Goal: Information Seeking & Learning: Learn about a topic

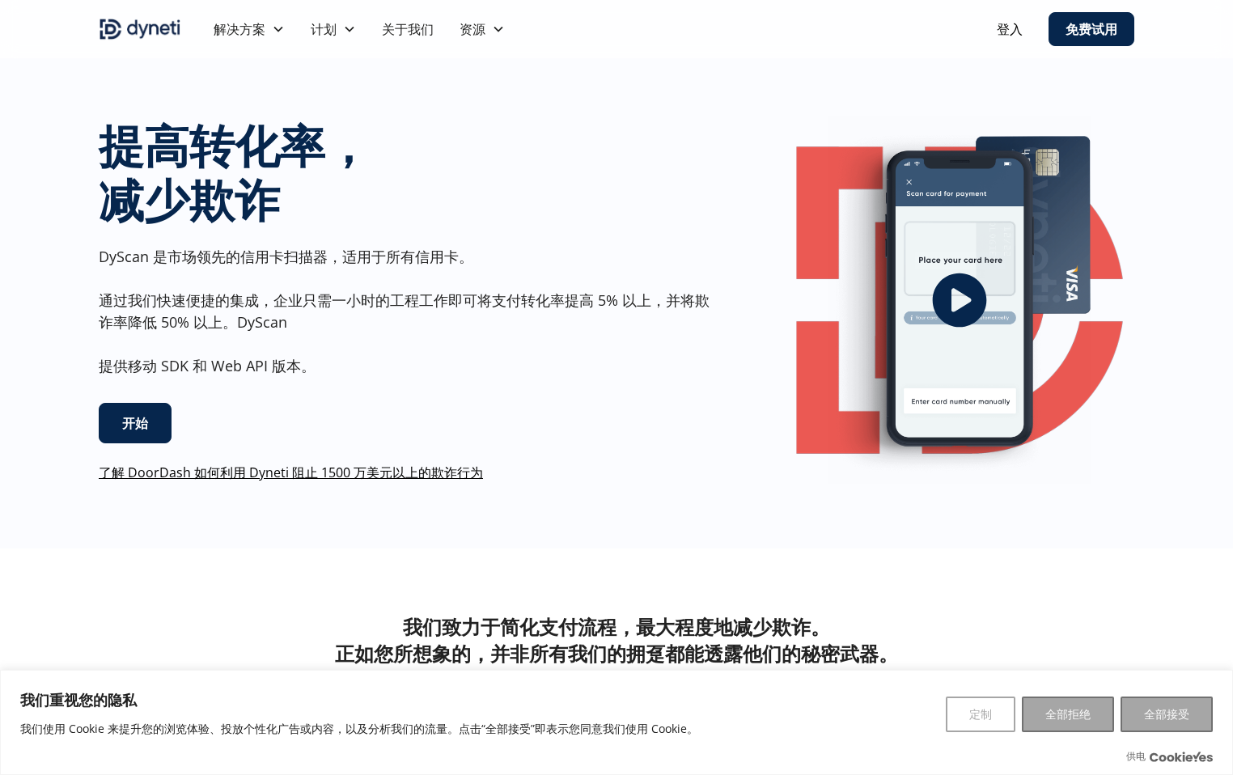
click at [274, 471] on font "了解 DoorDash 如何利用 Dyneti 阻止 1500 万美元以上的欺诈行为" at bounding box center [291, 472] width 384 height 18
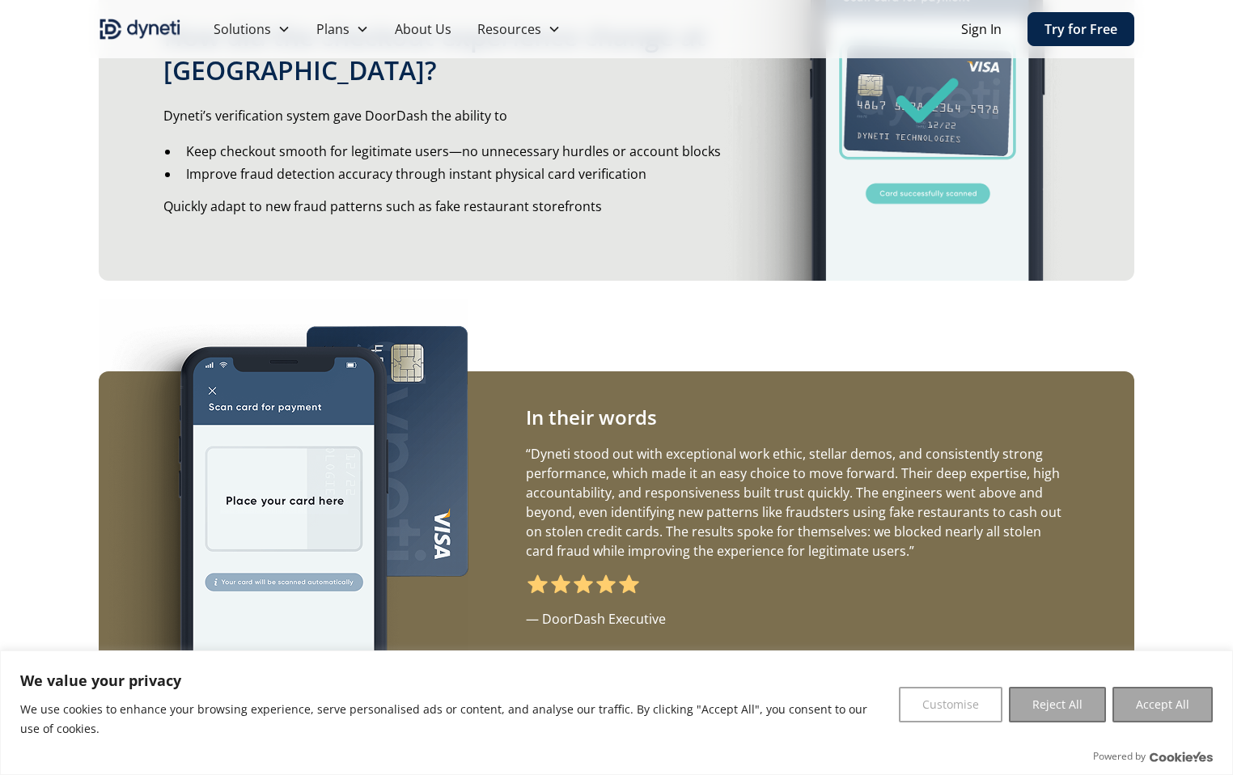
scroll to position [2240, 0]
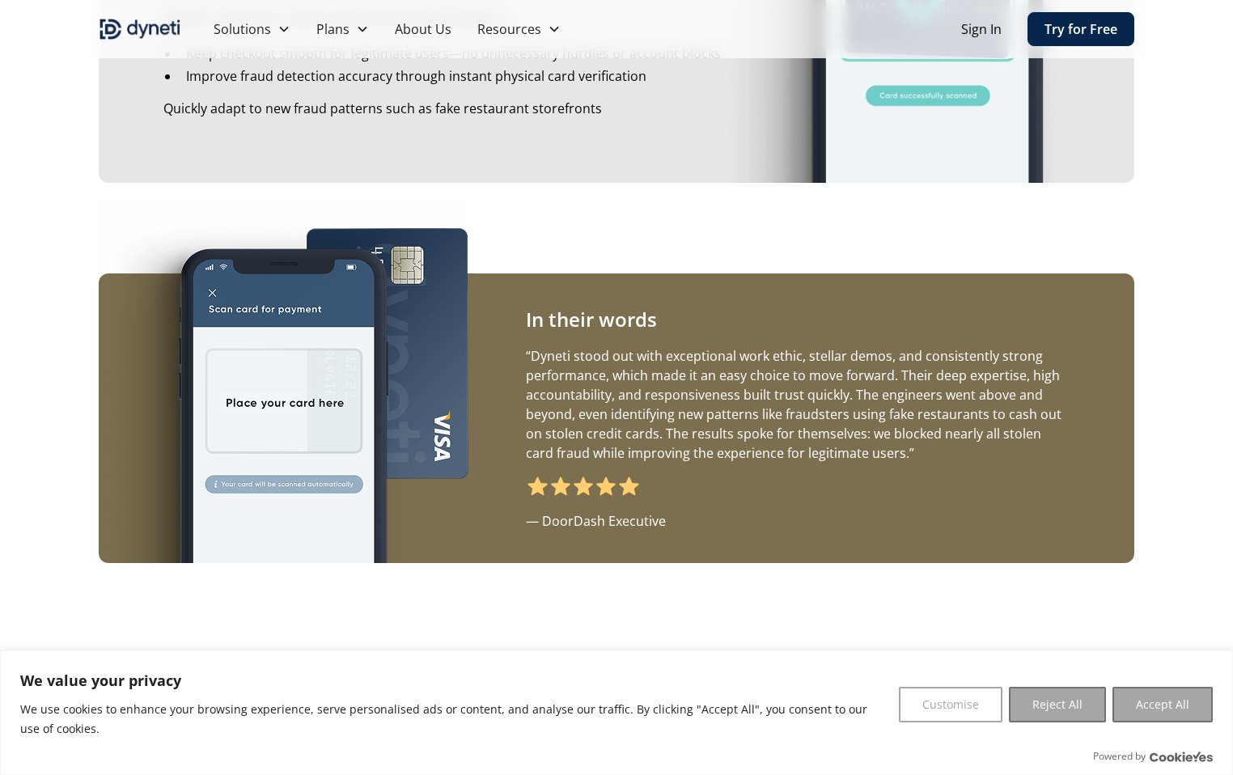
drag, startPoint x: 625, startPoint y: 233, endPoint x: 650, endPoint y: 222, distance: 27.5
click at [625, 233] on div "In their words “Dyneti stood out with exceptional work ethic, stellar demos, an…" at bounding box center [616, 418] width 1035 height 471
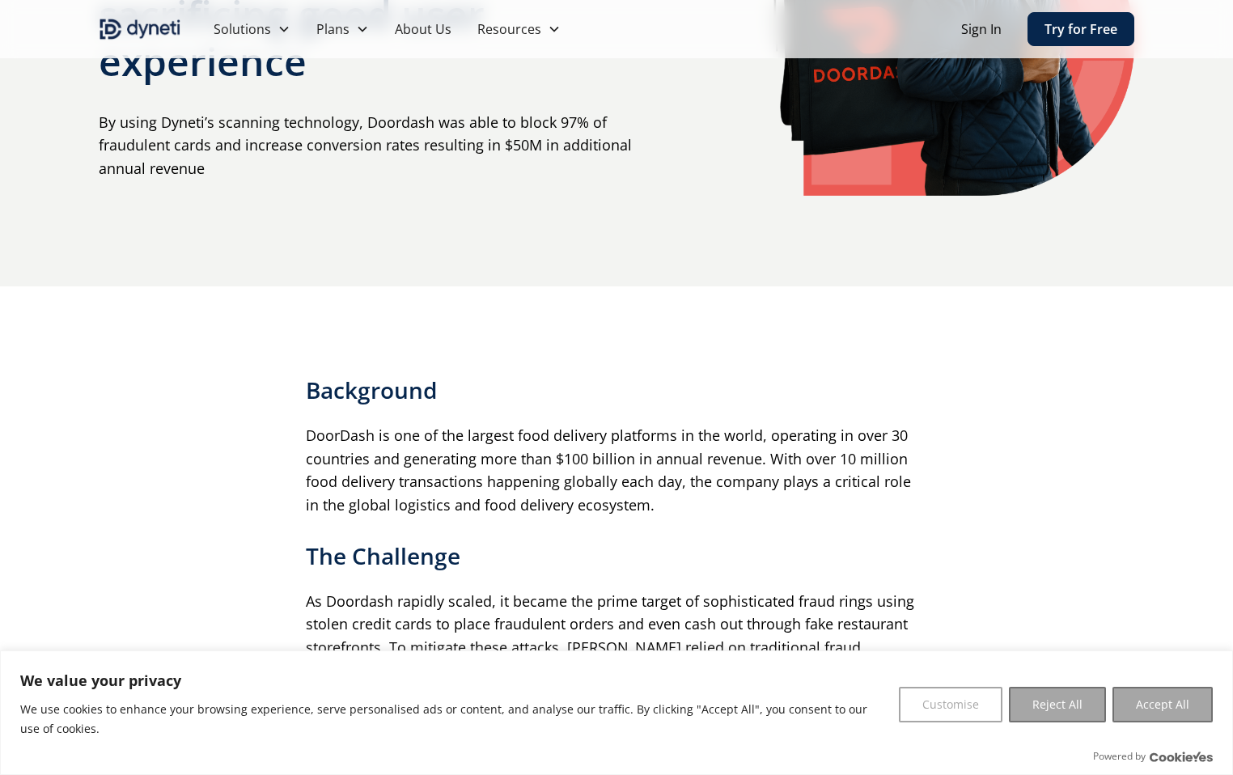
scroll to position [162, 0]
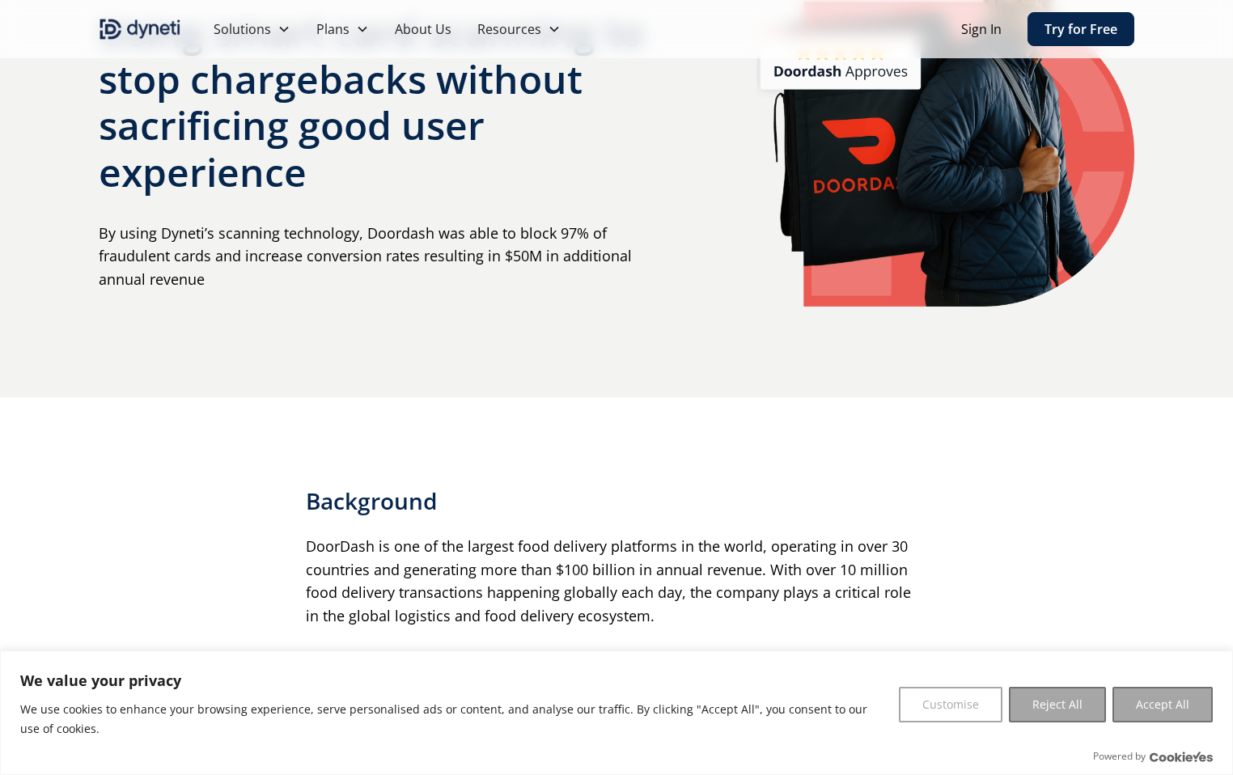
click at [180, 230] on p "By using Dyneti’s scanning technology, Doordash was able to block 97% of fraudu…" at bounding box center [382, 257] width 567 height 70
click at [294, 235] on p "By using Dyneti’s scanning technology, Doordash was able to block 97% of fraudu…" at bounding box center [382, 257] width 567 height 70
drag, startPoint x: 161, startPoint y: 227, endPoint x: 203, endPoint y: 227, distance: 42.1
click at [203, 227] on p "By using Dyneti’s scanning technology, Doordash was able to block 97% of fraudu…" at bounding box center [382, 257] width 567 height 70
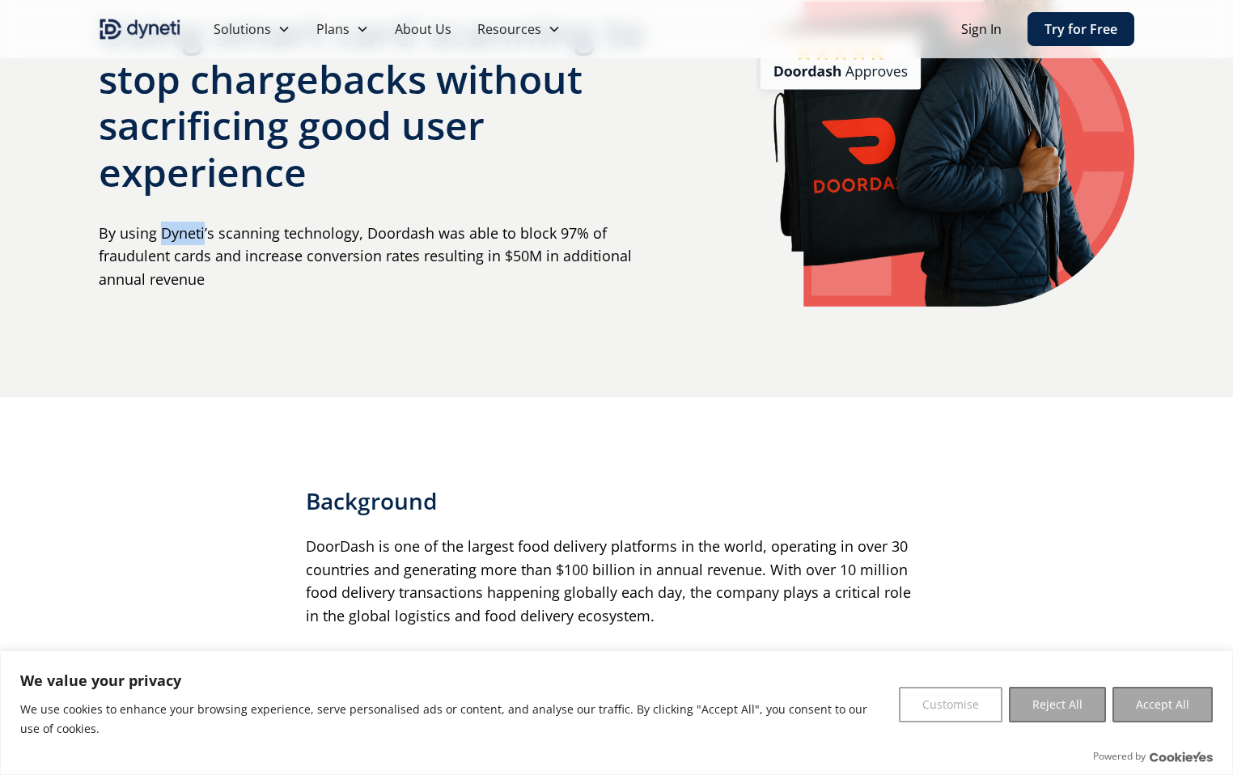
copy p "Dyneti"
